Goal: Transaction & Acquisition: Purchase product/service

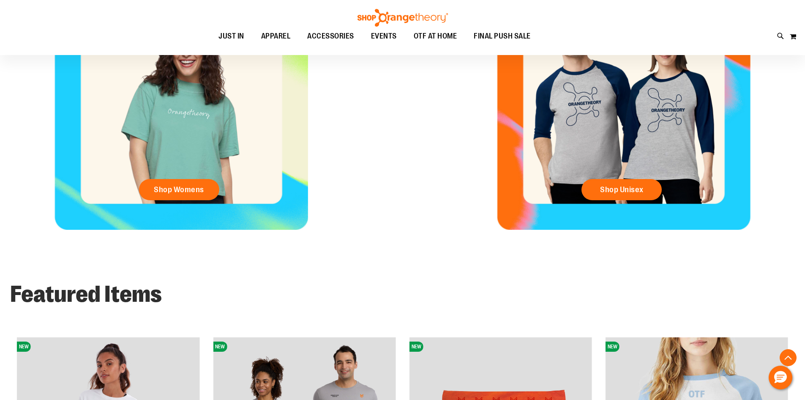
scroll to position [422, 0]
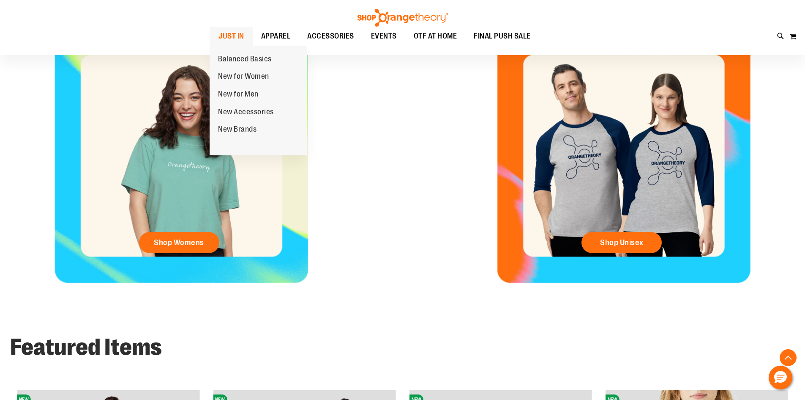
click at [238, 38] on span "JUST IN" at bounding box center [232, 36] width 26 height 19
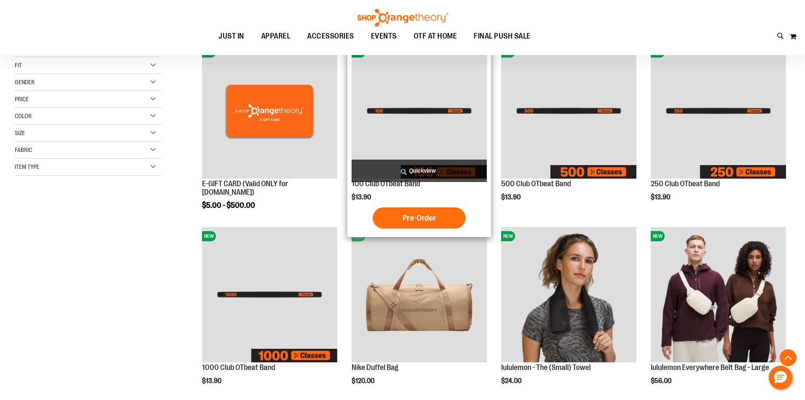
scroll to position [211, 0]
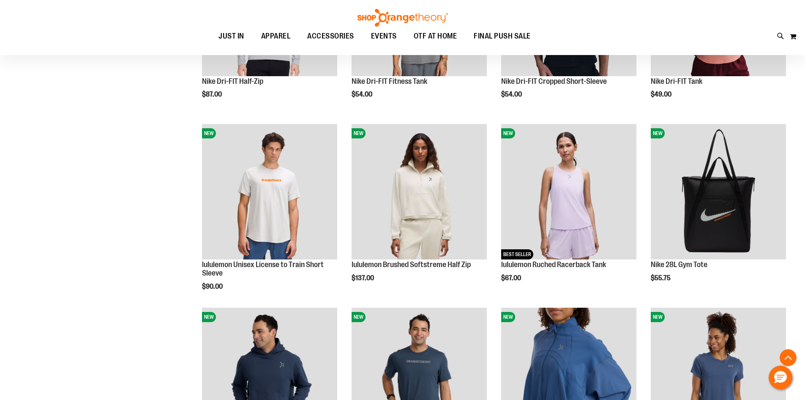
scroll to position [676, 0]
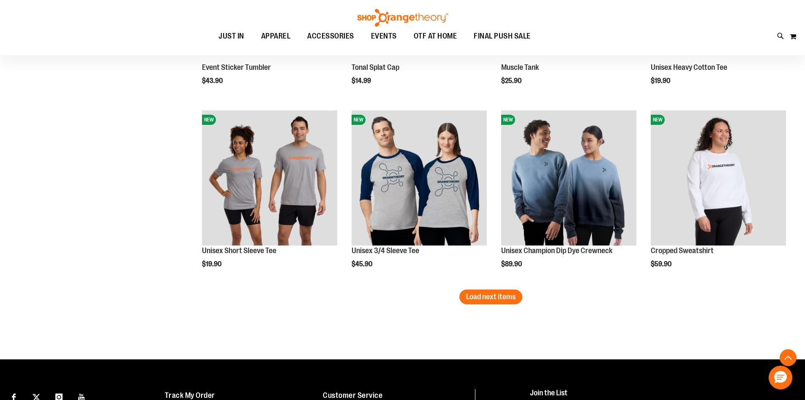
scroll to position [1564, 0]
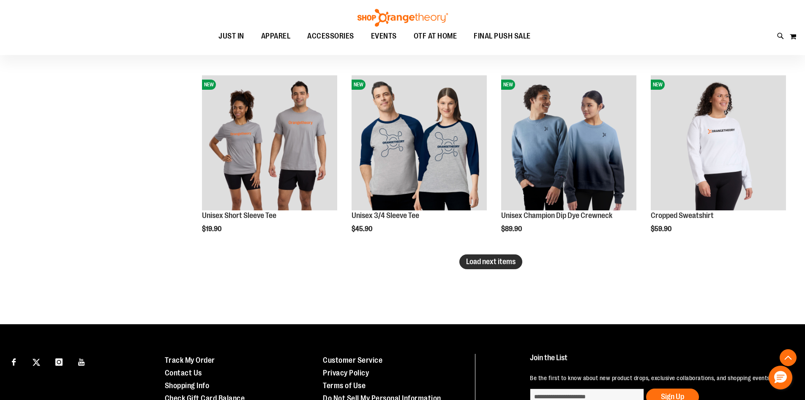
click at [500, 261] on span "Load next items" at bounding box center [490, 261] width 49 height 8
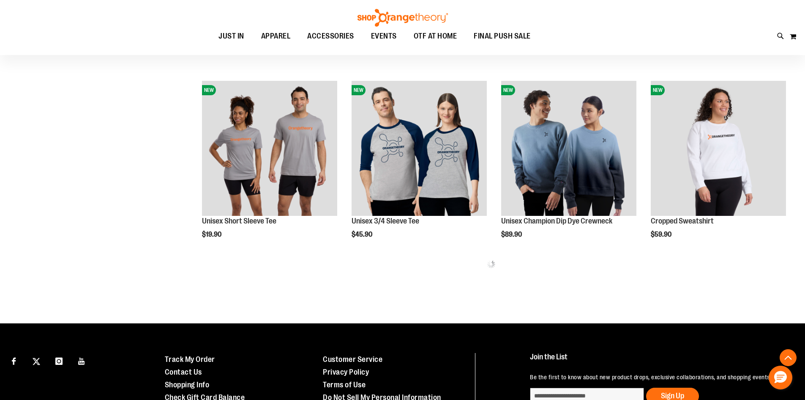
scroll to position [1471, 0]
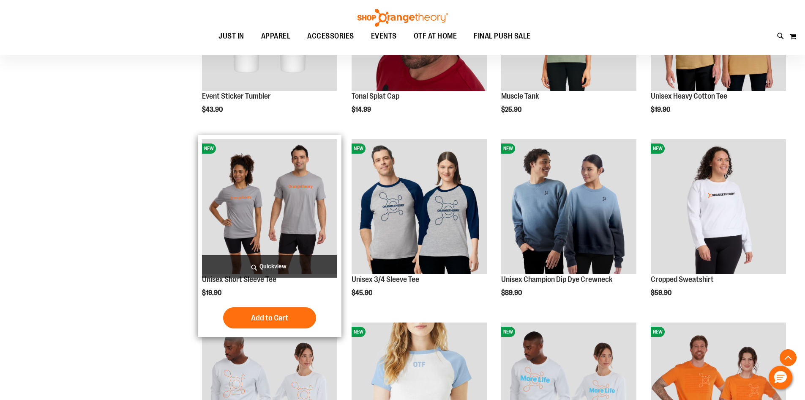
scroll to position [1513, 0]
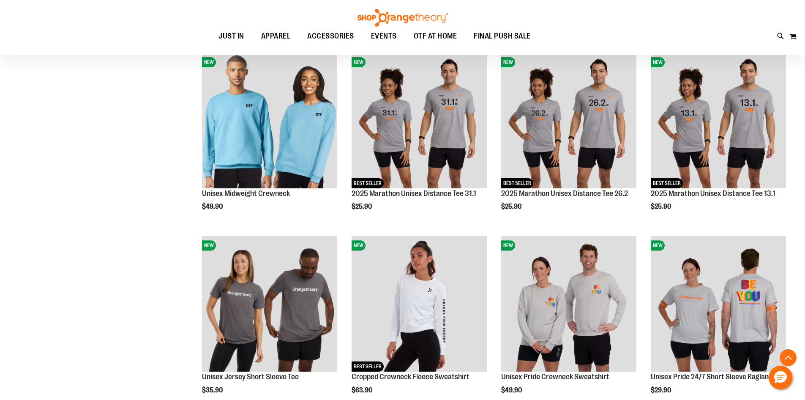
scroll to position [2021, 0]
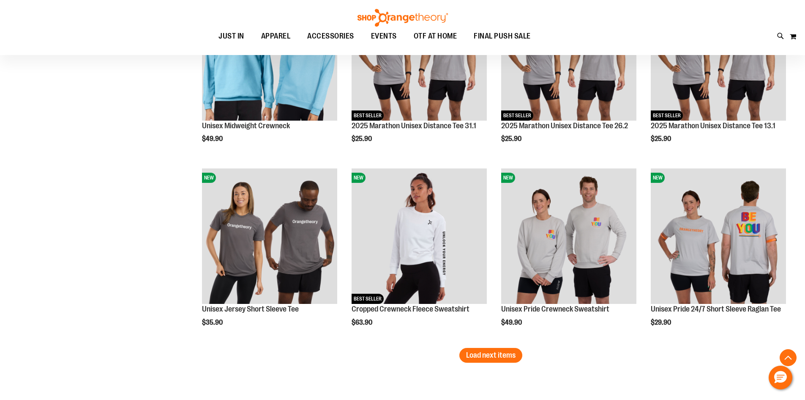
drag, startPoint x: 480, startPoint y: 358, endPoint x: 475, endPoint y: 359, distance: 5.1
click at [480, 359] on span "Load next items" at bounding box center [490, 355] width 49 height 8
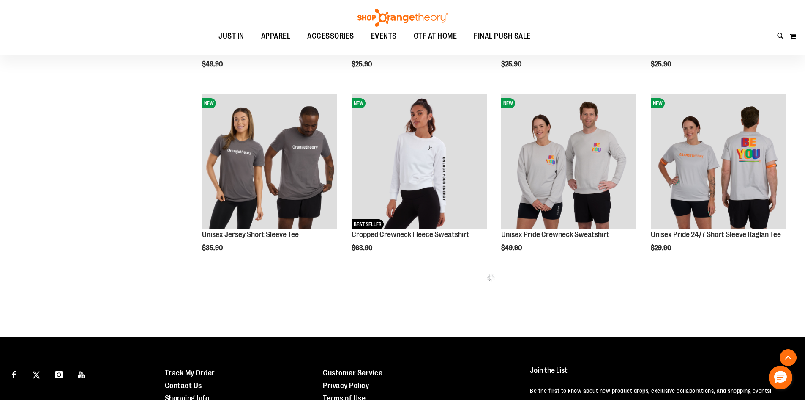
scroll to position [2190, 0]
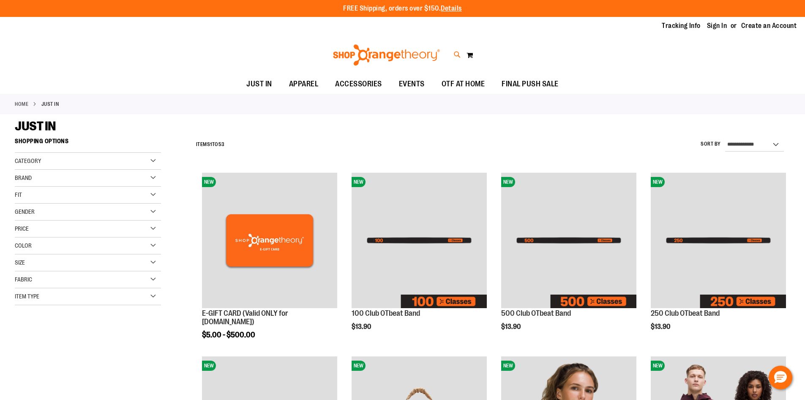
click at [455, 54] on icon at bounding box center [457, 55] width 7 height 10
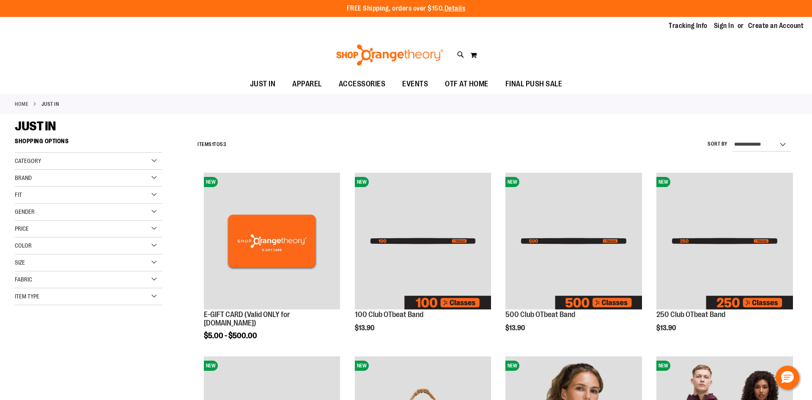
click at [331, 61] on input "Search" at bounding box center [406, 48] width 644 height 28
click at [327, 58] on input "Search" at bounding box center [406, 48] width 644 height 28
type input "**********"
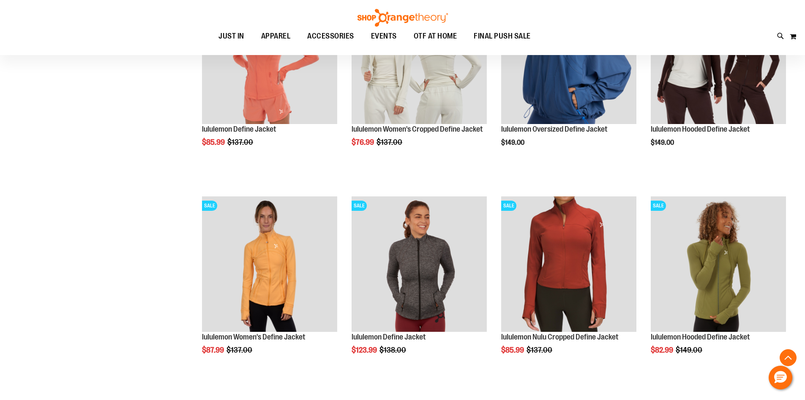
scroll to position [211, 0]
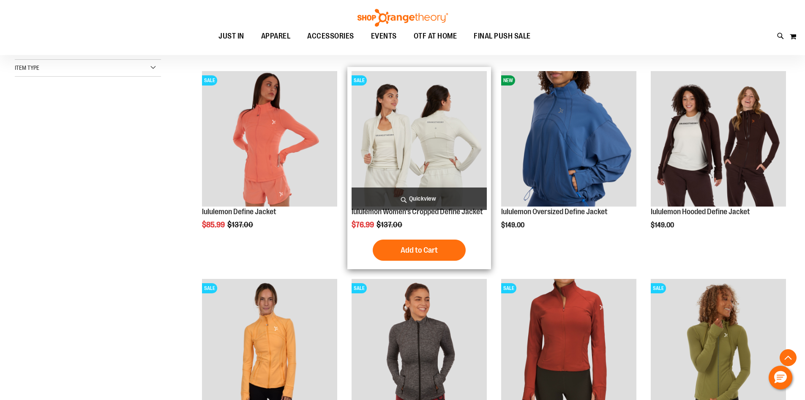
click at [416, 153] on img "product" at bounding box center [419, 138] width 135 height 135
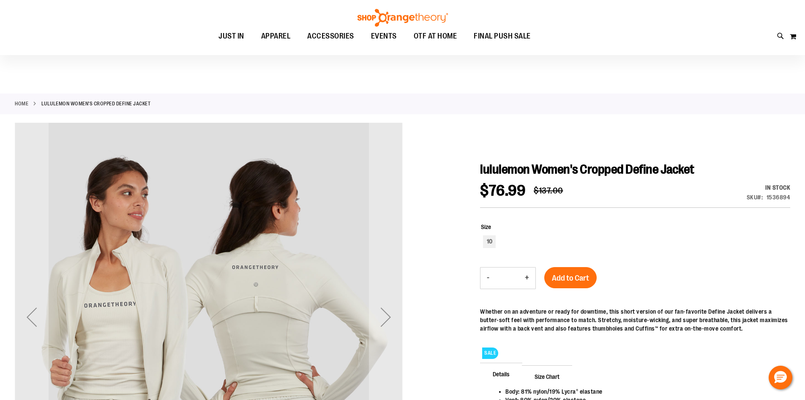
scroll to position [84, 0]
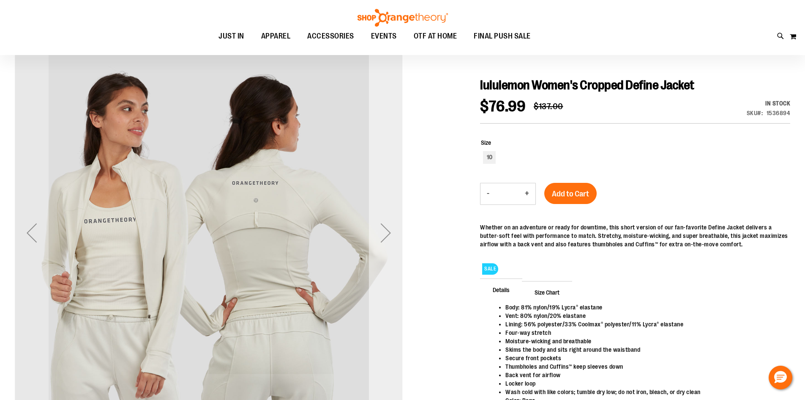
click at [380, 233] on div "Next" at bounding box center [386, 233] width 34 height 34
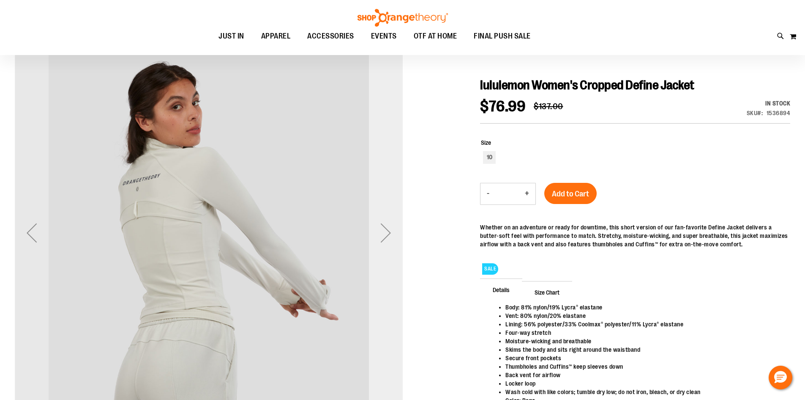
click at [380, 233] on div "Next" at bounding box center [386, 233] width 34 height 34
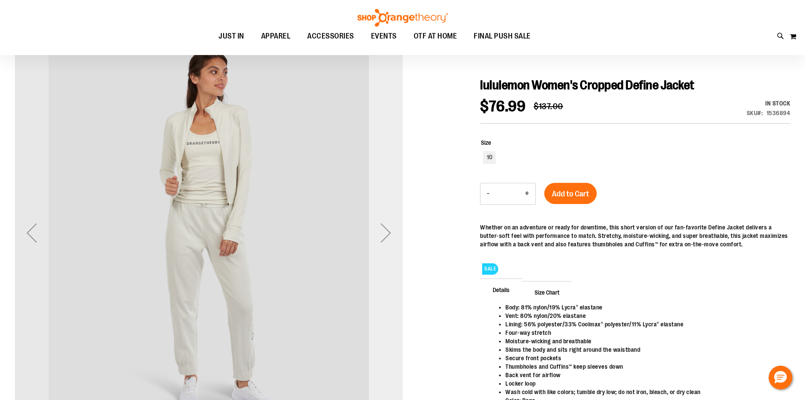
click at [380, 233] on div "Next" at bounding box center [386, 233] width 34 height 34
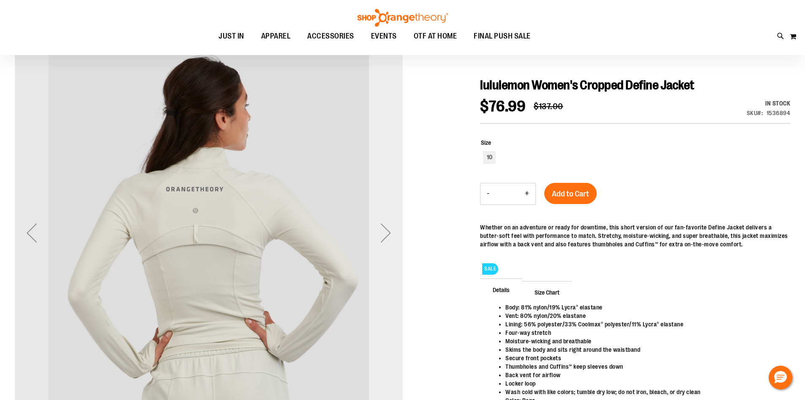
click at [380, 233] on div "Next" at bounding box center [386, 233] width 34 height 34
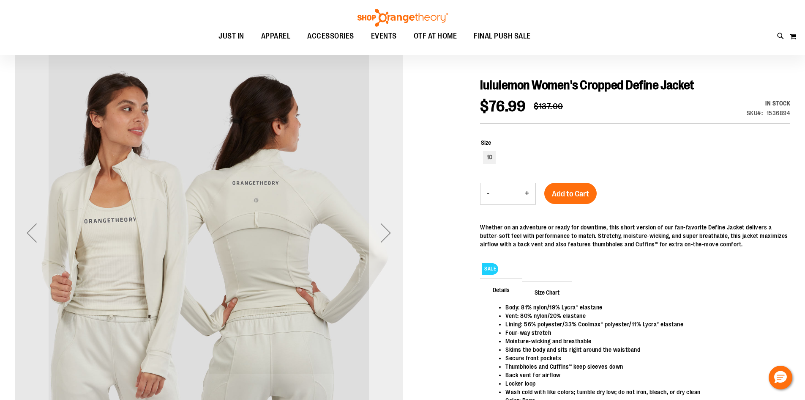
click at [380, 233] on div "Next" at bounding box center [386, 233] width 34 height 34
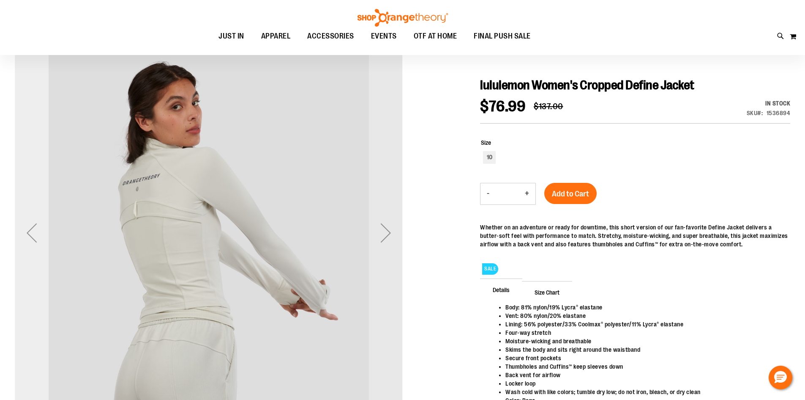
click at [38, 233] on div "Previous" at bounding box center [32, 233] width 34 height 34
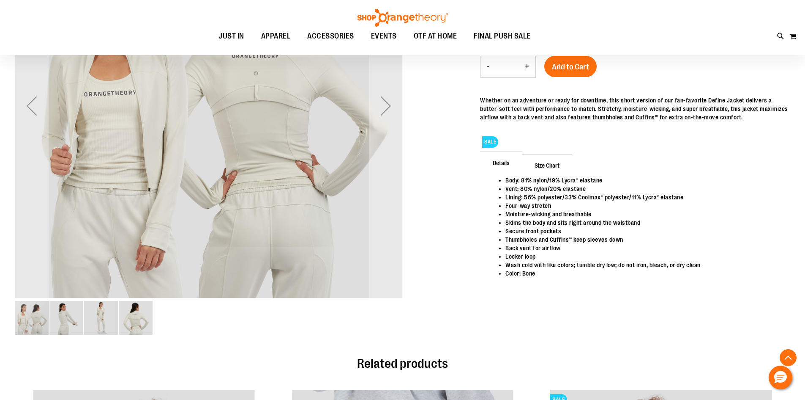
scroll to position [42, 0]
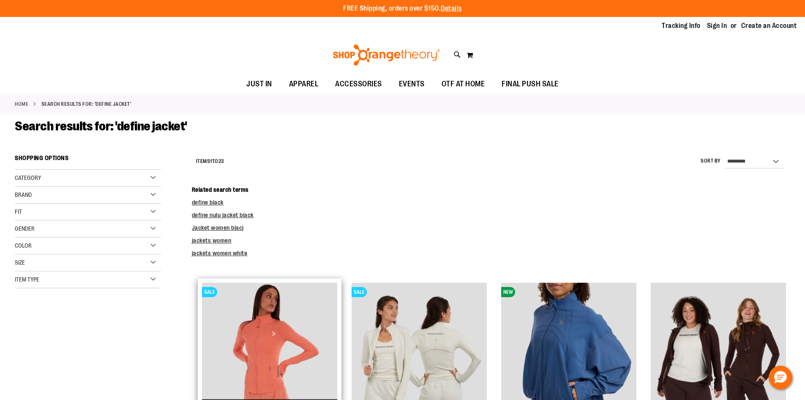
scroll to position [211, 0]
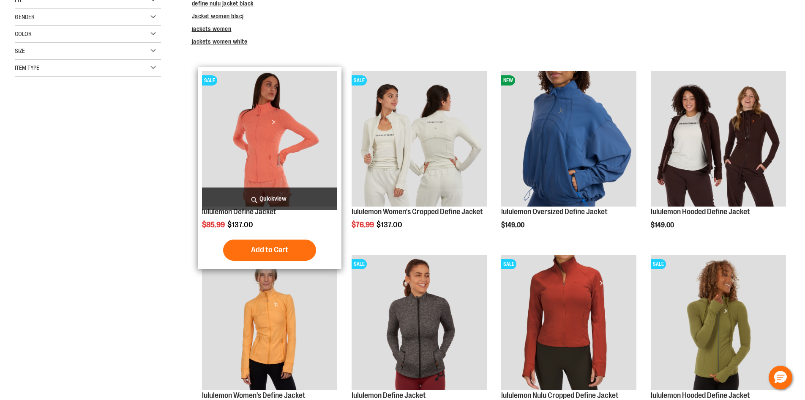
click at [250, 125] on img "product" at bounding box center [269, 138] width 135 height 135
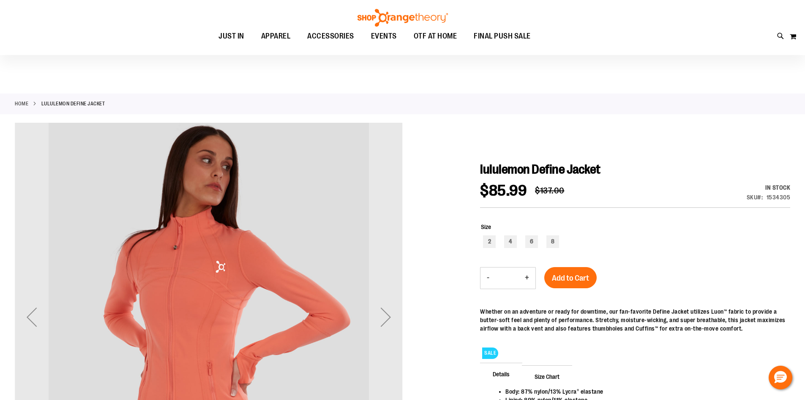
scroll to position [126, 0]
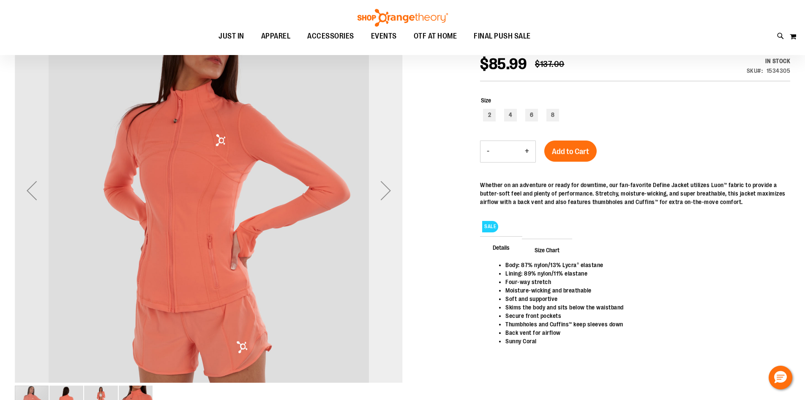
click at [388, 189] on div "Next" at bounding box center [386, 190] width 34 height 34
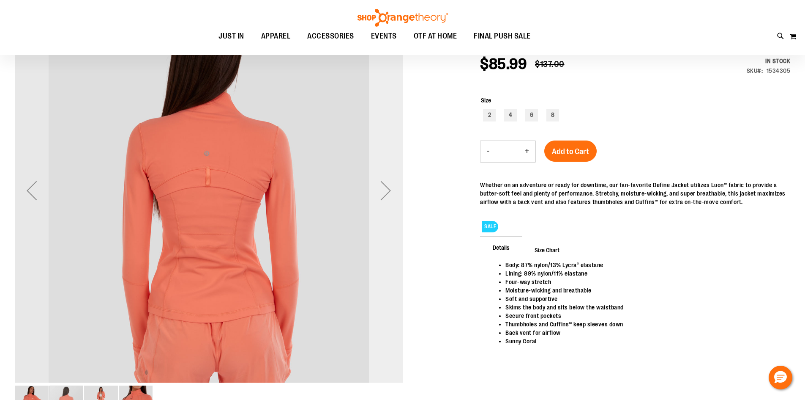
click at [385, 186] on div "Next" at bounding box center [386, 190] width 34 height 34
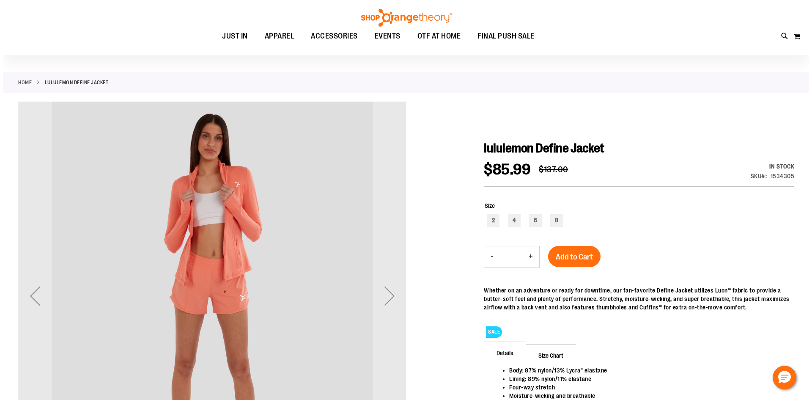
scroll to position [0, 0]
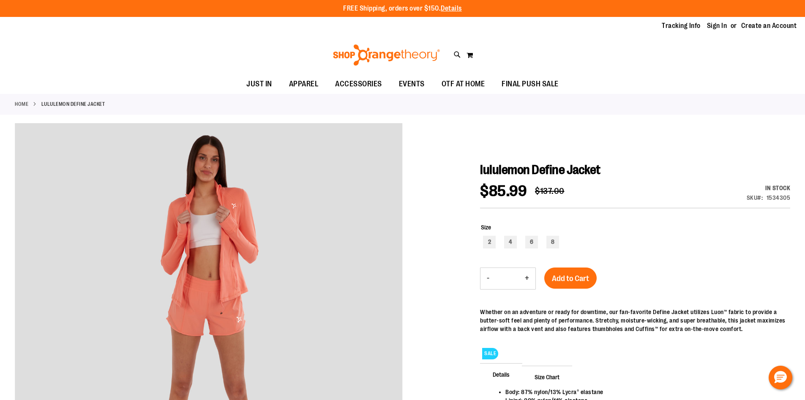
click at [461, 58] on icon at bounding box center [457, 55] width 7 height 10
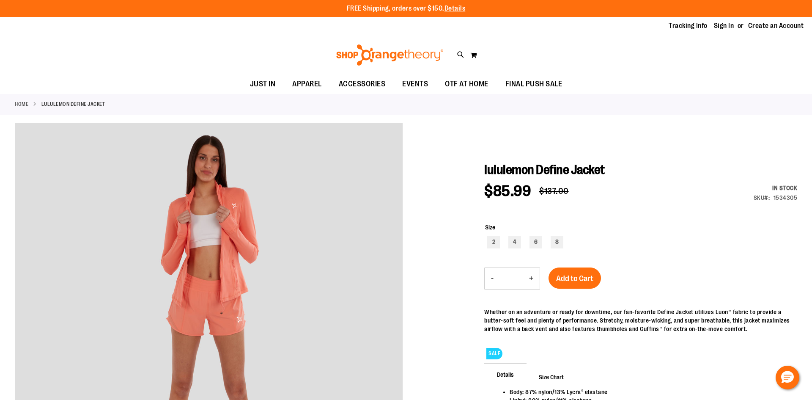
type input "**********"
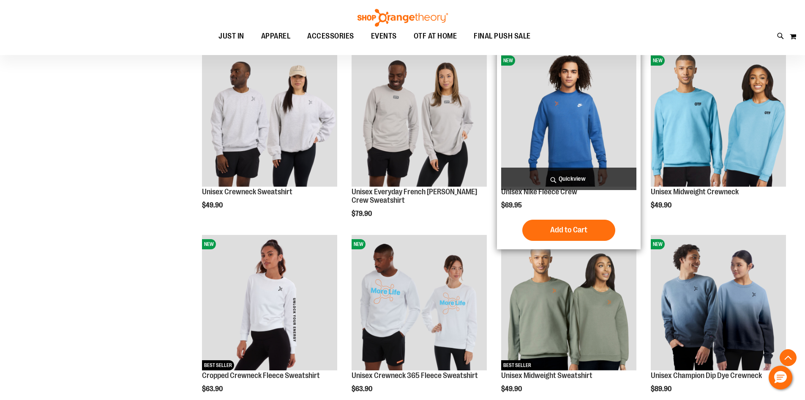
scroll to position [1479, 0]
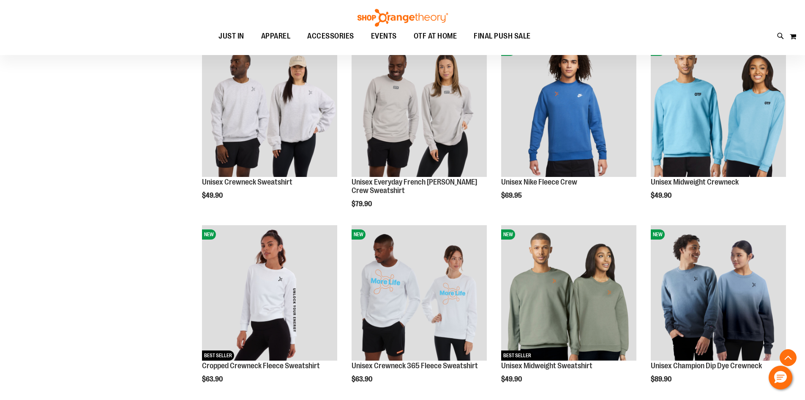
scroll to position [1268, 0]
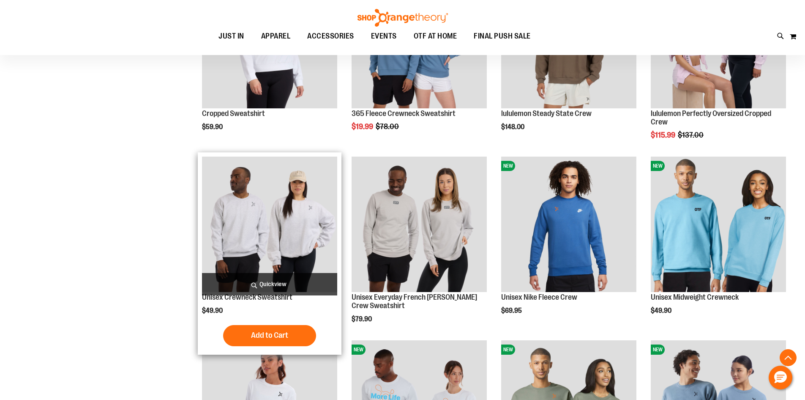
click at [233, 235] on img "product" at bounding box center [269, 223] width 135 height 135
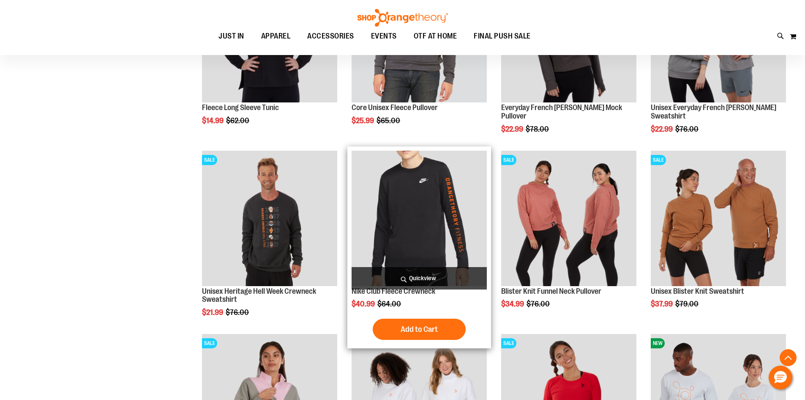
scroll to position [465, 0]
